Goal: Task Accomplishment & Management: Complete application form

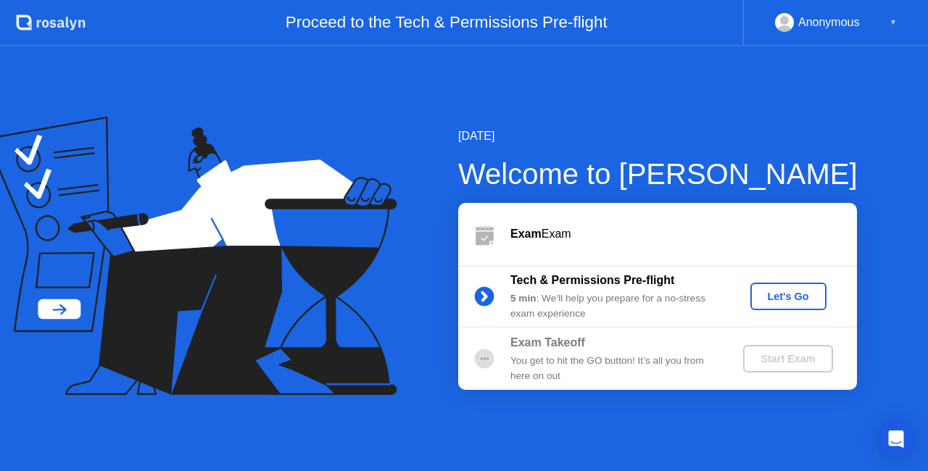
click at [785, 296] on div "Let's Go" at bounding box center [788, 297] width 65 height 12
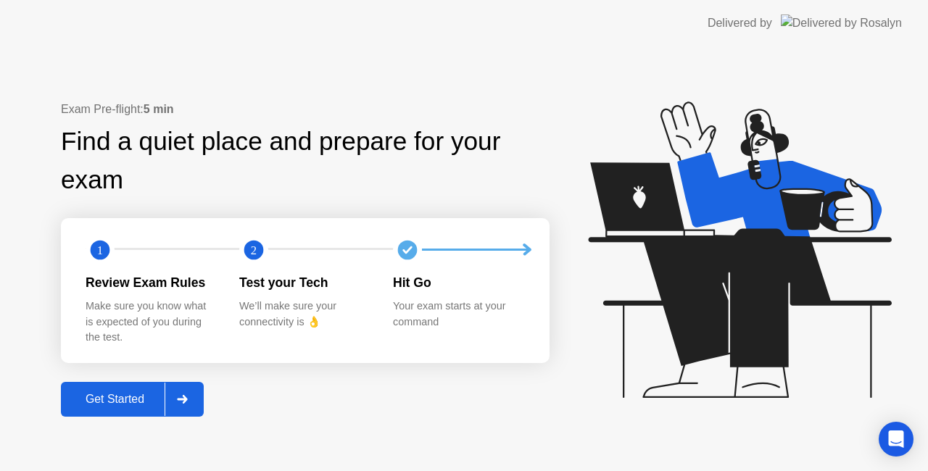
click at [97, 405] on div "Get Started" at bounding box center [114, 399] width 99 height 13
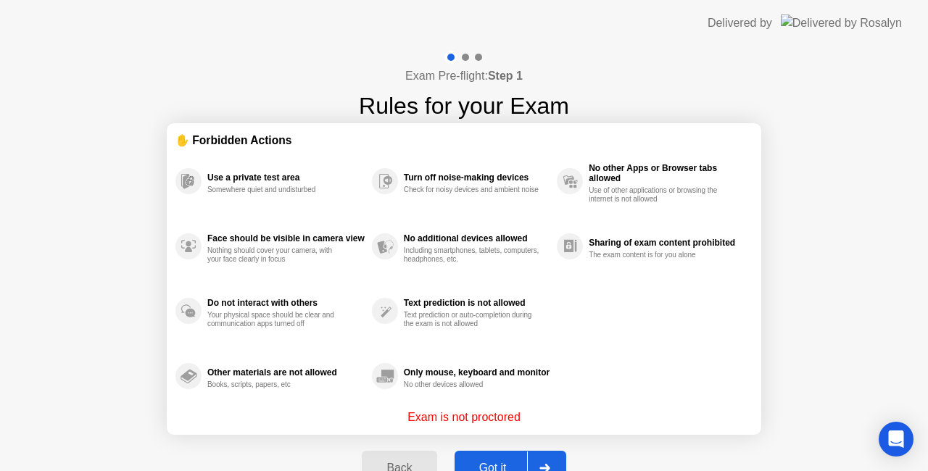
click at [499, 462] on div "Got it" at bounding box center [493, 468] width 68 height 13
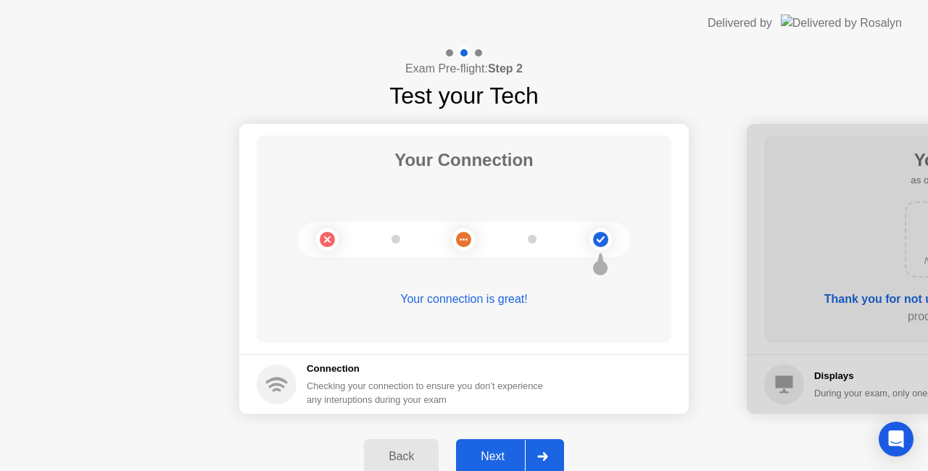
click at [504, 450] on div "Next" at bounding box center [493, 456] width 65 height 13
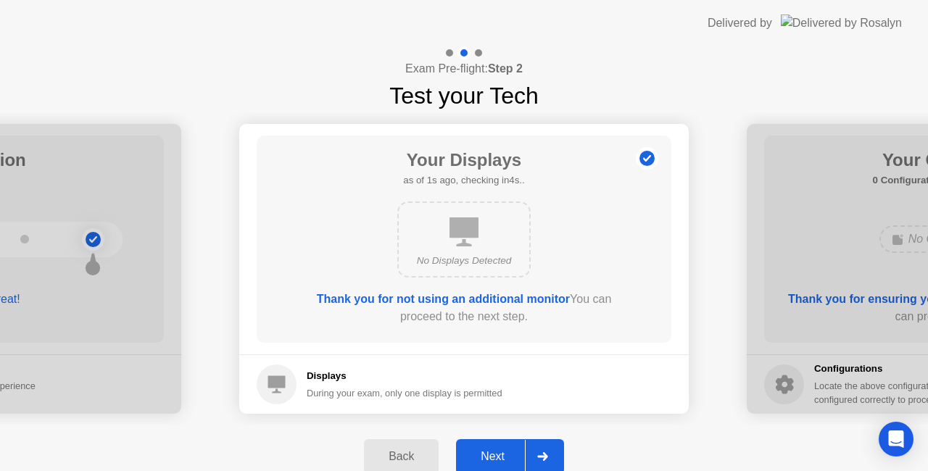
click at [504, 450] on div "Next" at bounding box center [493, 456] width 65 height 13
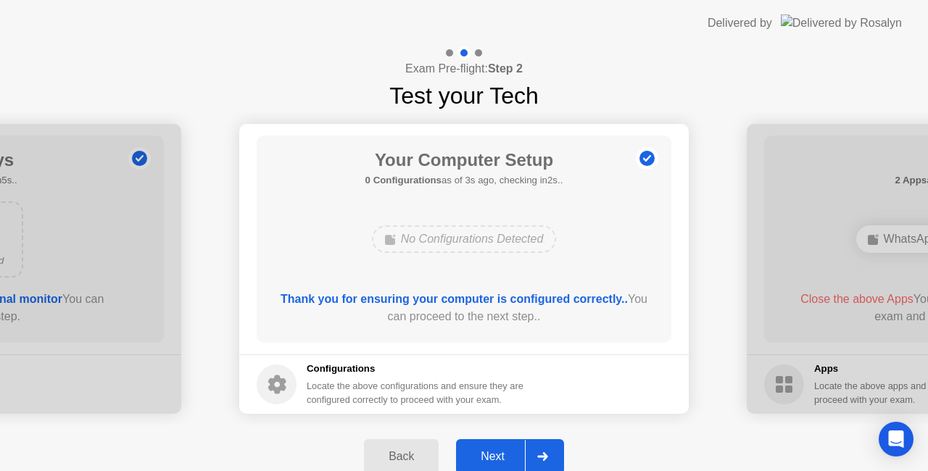
click at [500, 455] on div "Next" at bounding box center [493, 456] width 65 height 13
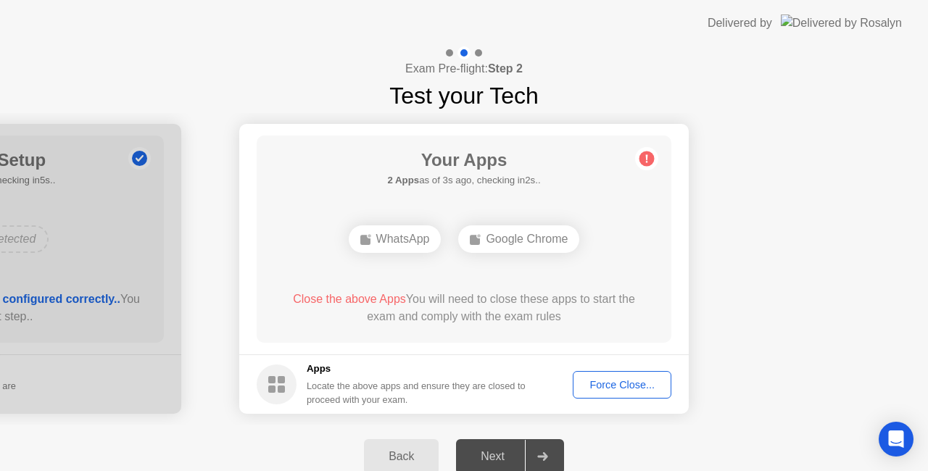
click at [598, 383] on div "Force Close..." at bounding box center [622, 385] width 88 height 12
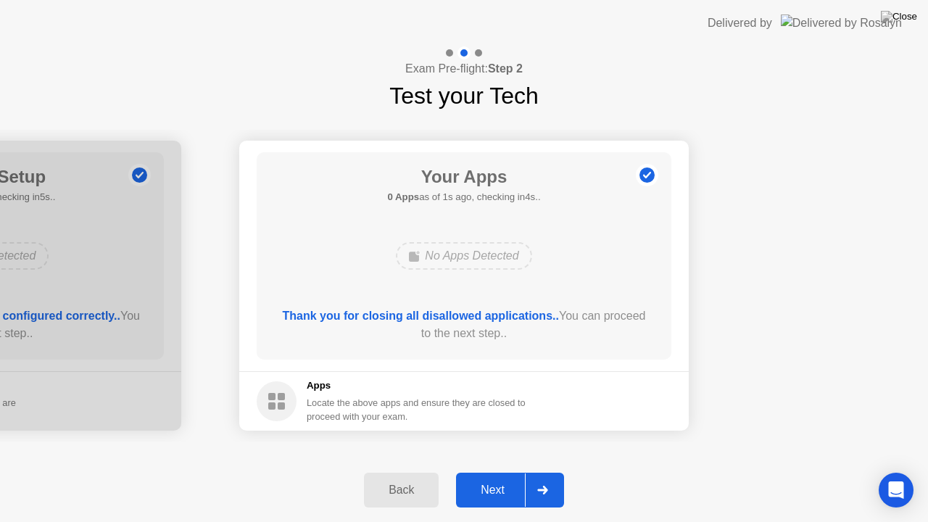
click at [498, 471] on div "Next" at bounding box center [493, 490] width 65 height 13
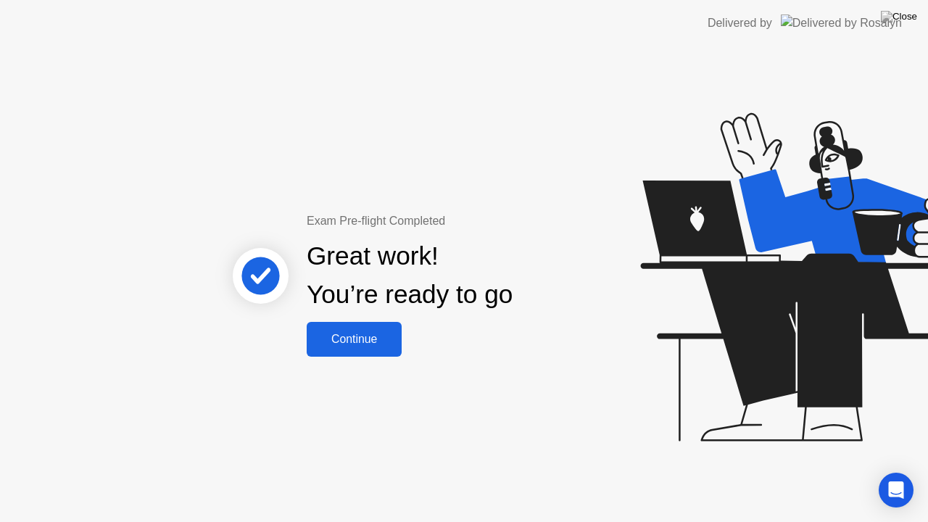
click at [380, 334] on div "Continue" at bounding box center [354, 339] width 86 height 13
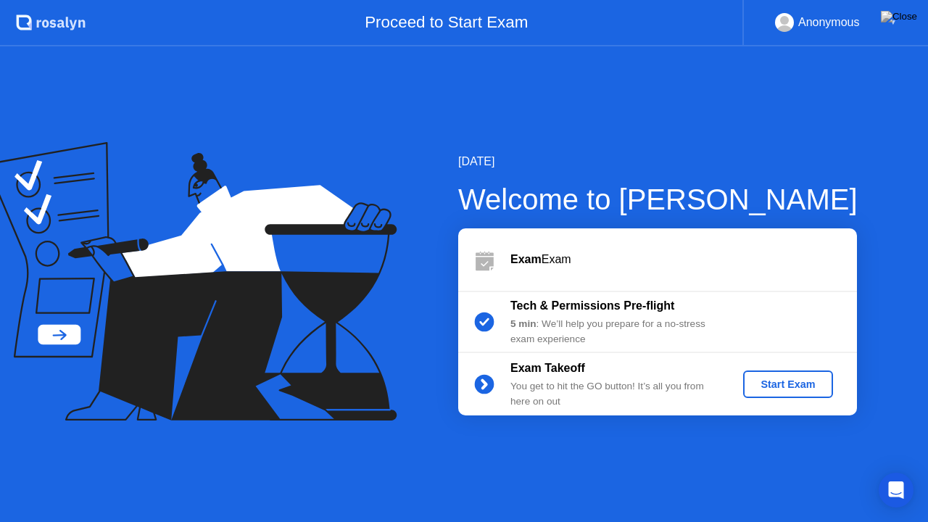
click at [770, 379] on div "Start Exam" at bounding box center [788, 385] width 78 height 12
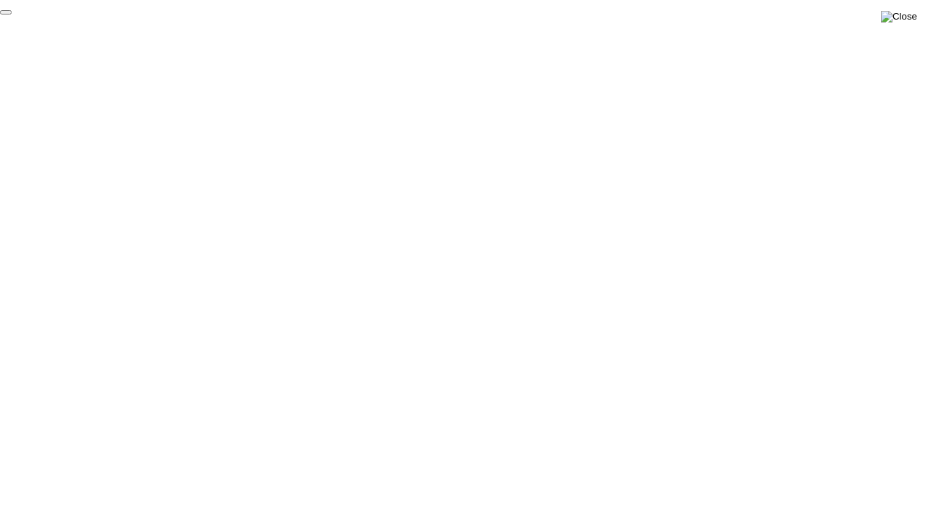
click at [909, 17] on img at bounding box center [899, 17] width 36 height 12
